Goal: Task Accomplishment & Management: Use online tool/utility

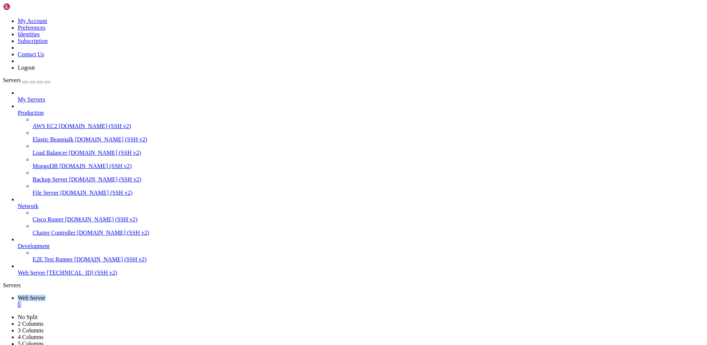
scroll to position [7, 1]
click at [138, 301] on div "" at bounding box center [361, 304] width 686 height 7
click at [140, 301] on div "" at bounding box center [361, 304] width 686 height 7
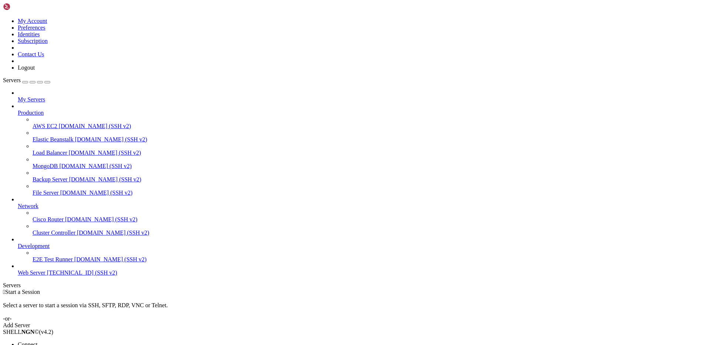
click at [45, 344] on span "Open SFTP" at bounding box center [32, 351] width 28 height 6
drag, startPoint x: 135, startPoint y: 24, endPoint x: 115, endPoint y: 22, distance: 19.7
type input "/"
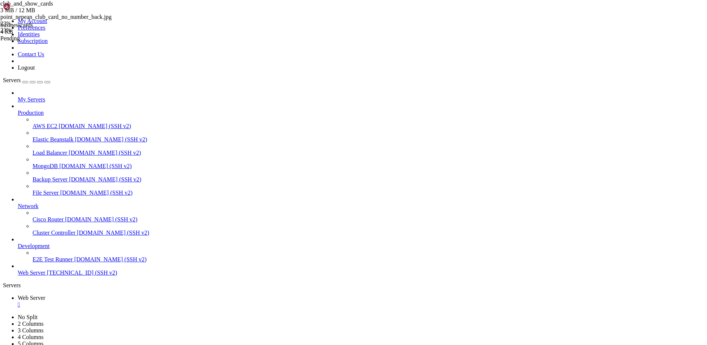
scroll to position [228, 0]
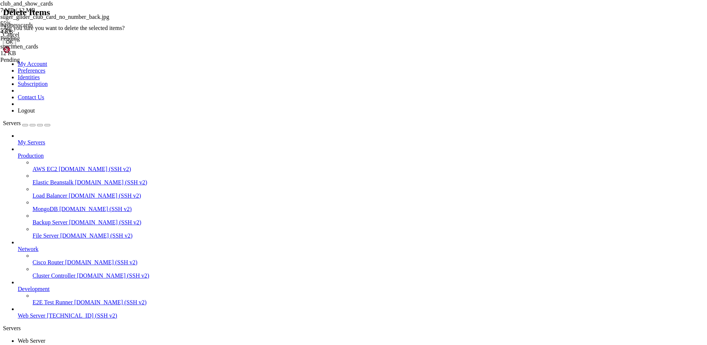
click at [16, 46] on button "OK" at bounding box center [9, 42] width 13 height 8
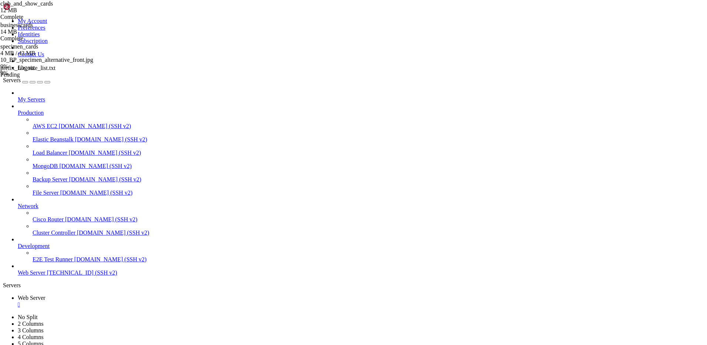
click at [693, 163] on div "club_and_show_cards 12 MB Complete businesscards 14 MB Complete specimen_cards …" at bounding box center [353, 172] width 707 height 345
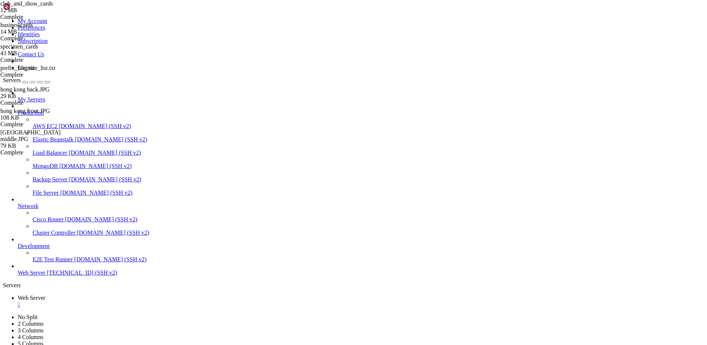
scroll to position [0, 0]
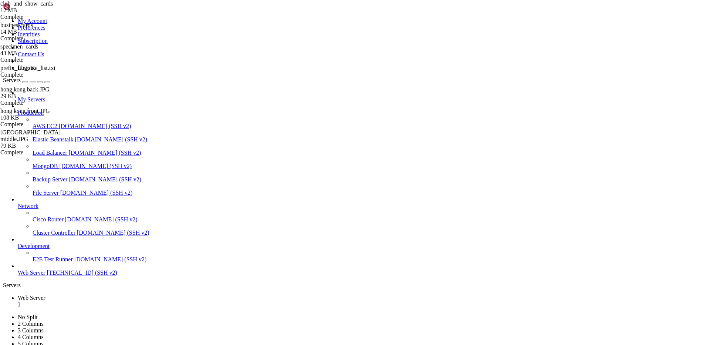
type input "/var/www/drupal_phonecardsite/sites/default/files/phonecard_images/club_and_sho…"
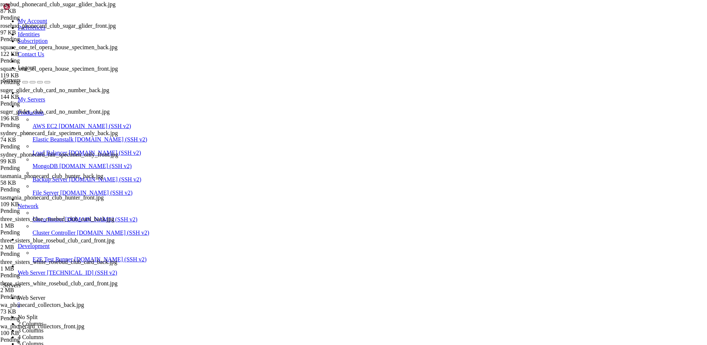
scroll to position [1479, 0]
